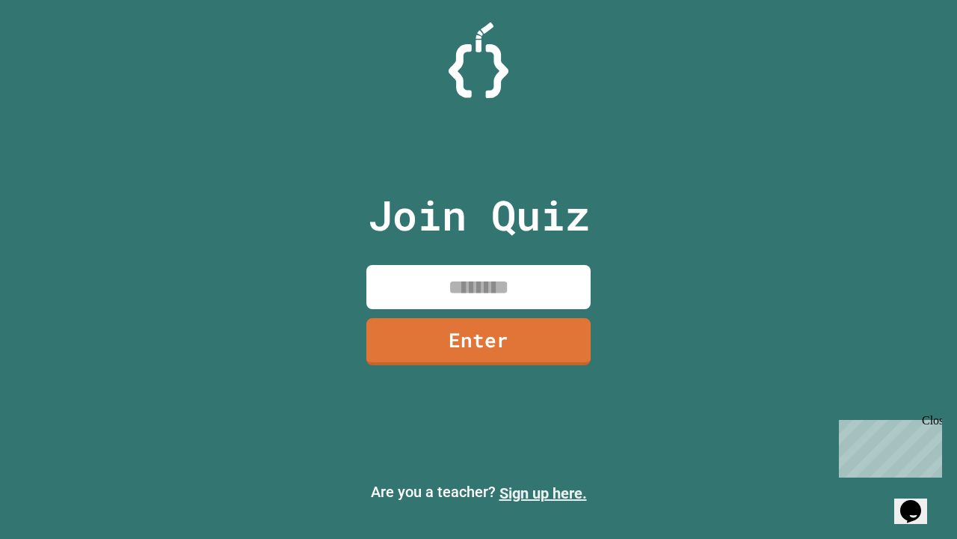
click at [543, 493] on link "Sign up here." at bounding box center [544, 493] width 88 height 18
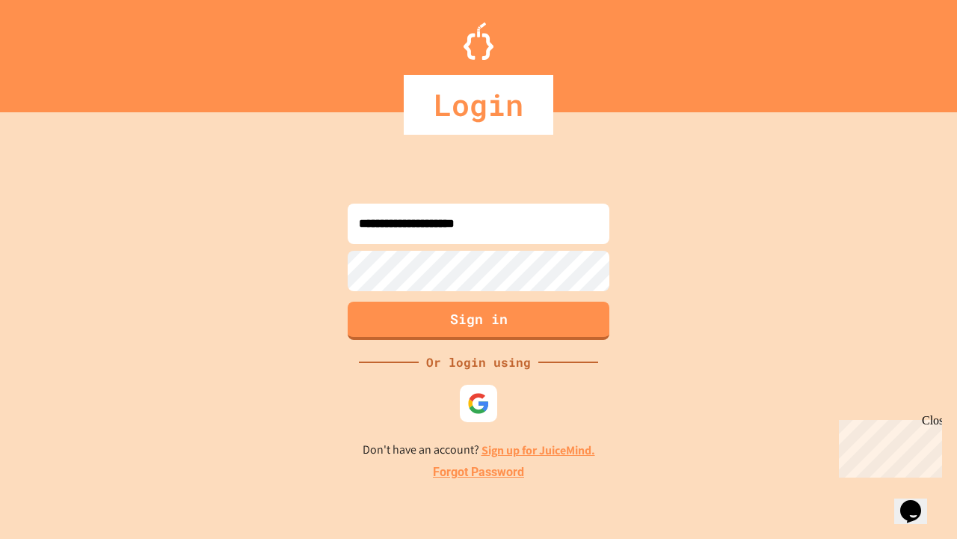
type input "**********"
